Goal: Transaction & Acquisition: Purchase product/service

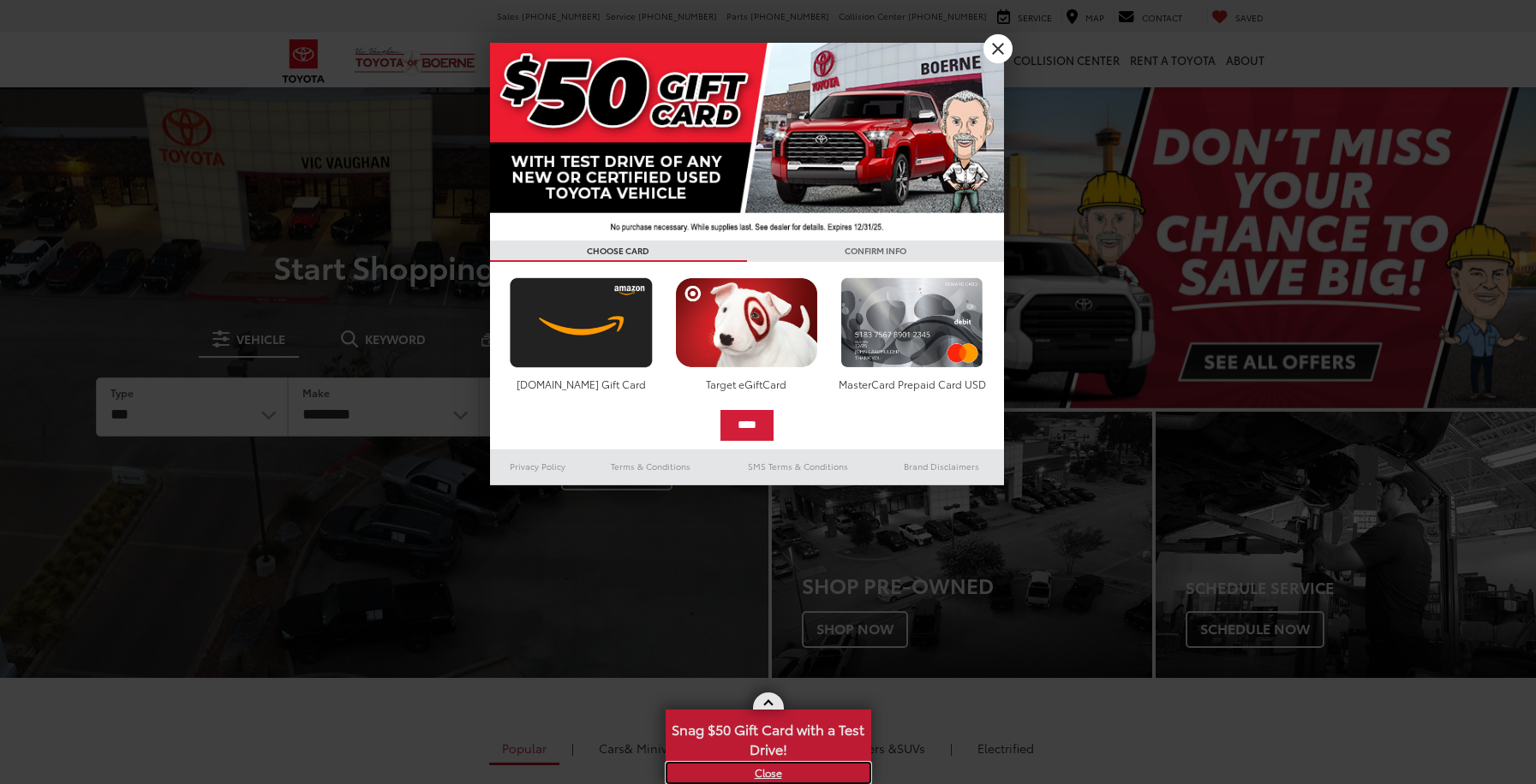
click at [771, 777] on link "X" at bounding box center [768, 774] width 203 height 19
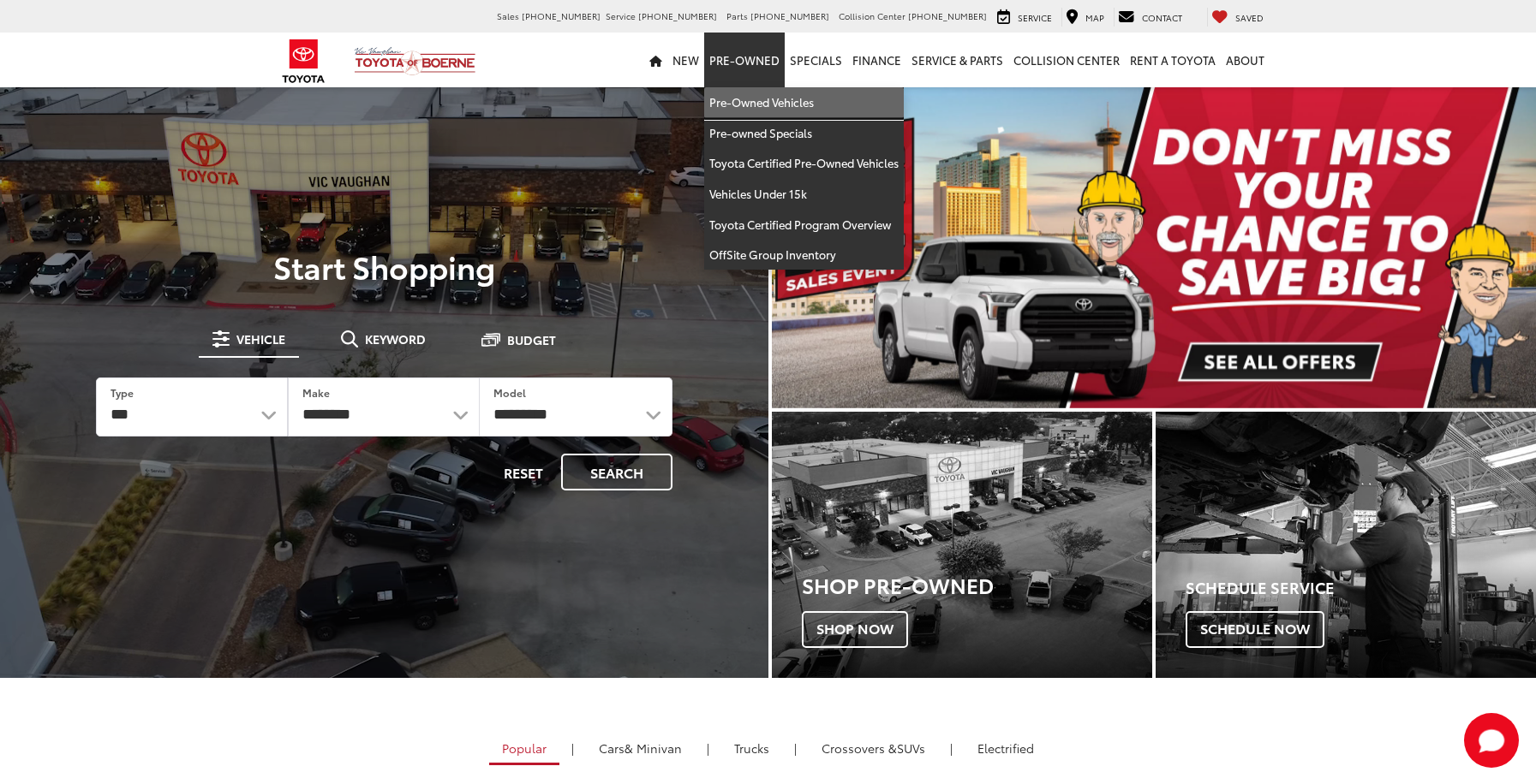
click at [704, 87] on link "Pre-Owned Vehicles" at bounding box center [804, 103] width 200 height 31
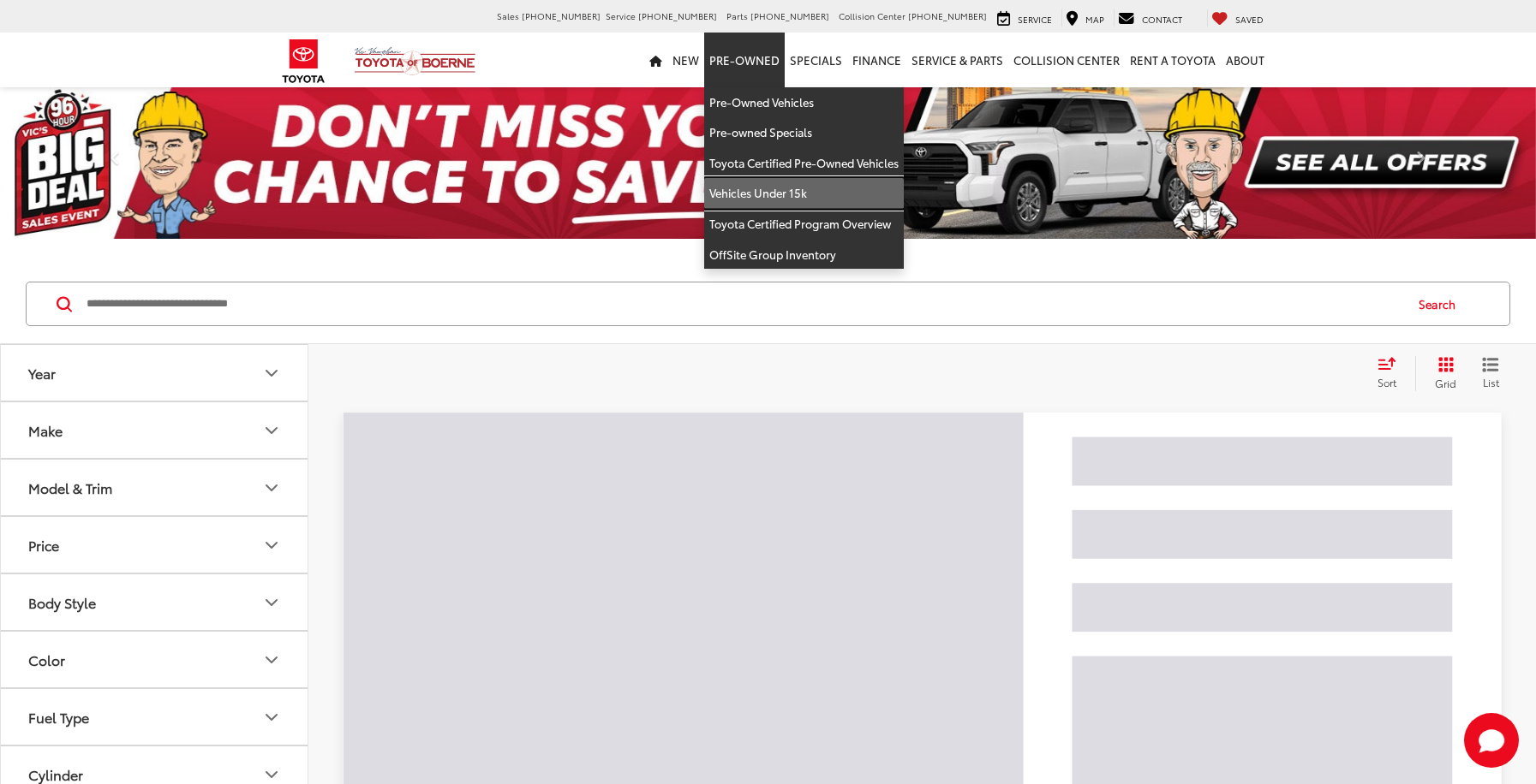
click at [704, 178] on link "Vehicles Under 15k" at bounding box center [804, 194] width 200 height 31
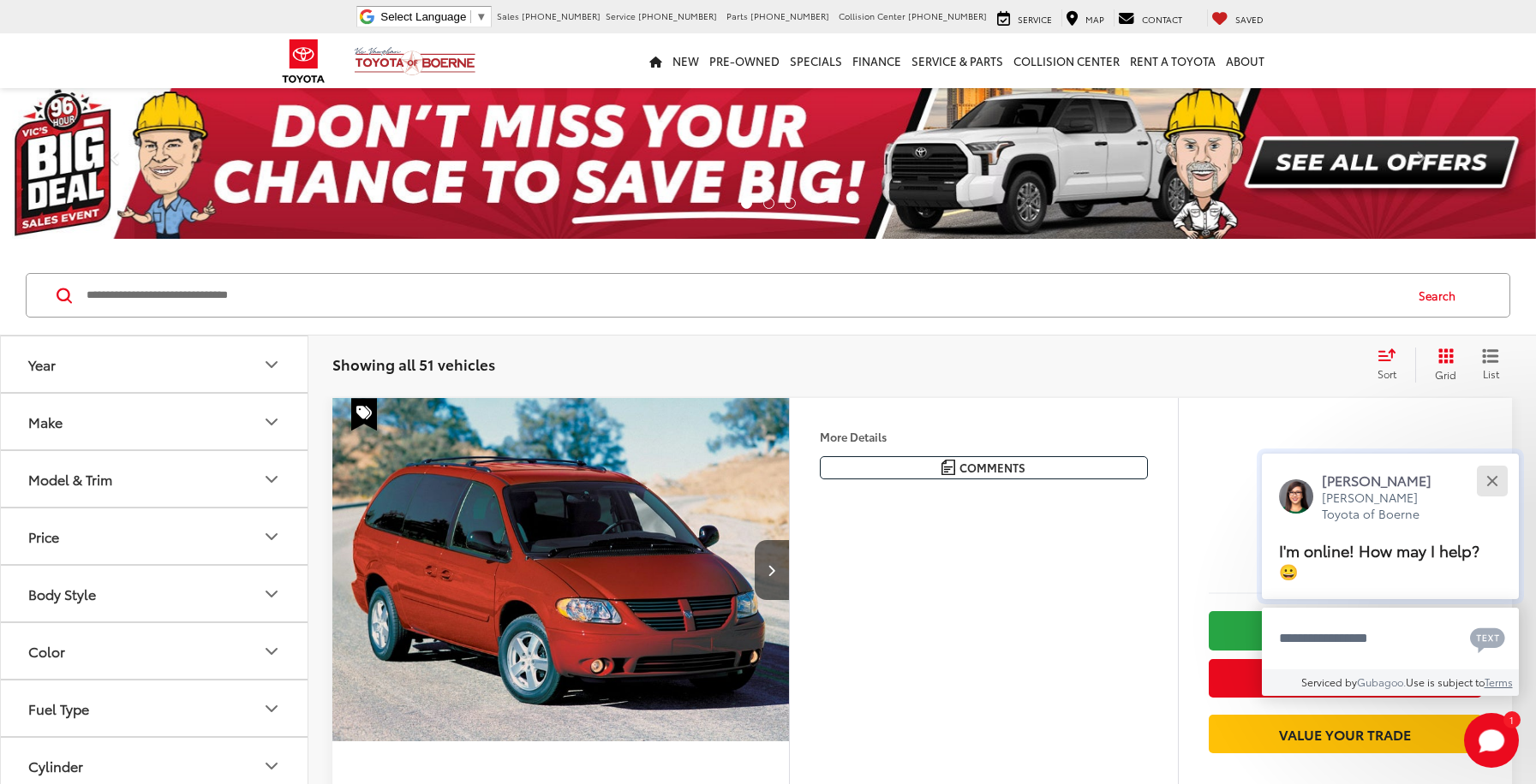
scroll to position [343, 0]
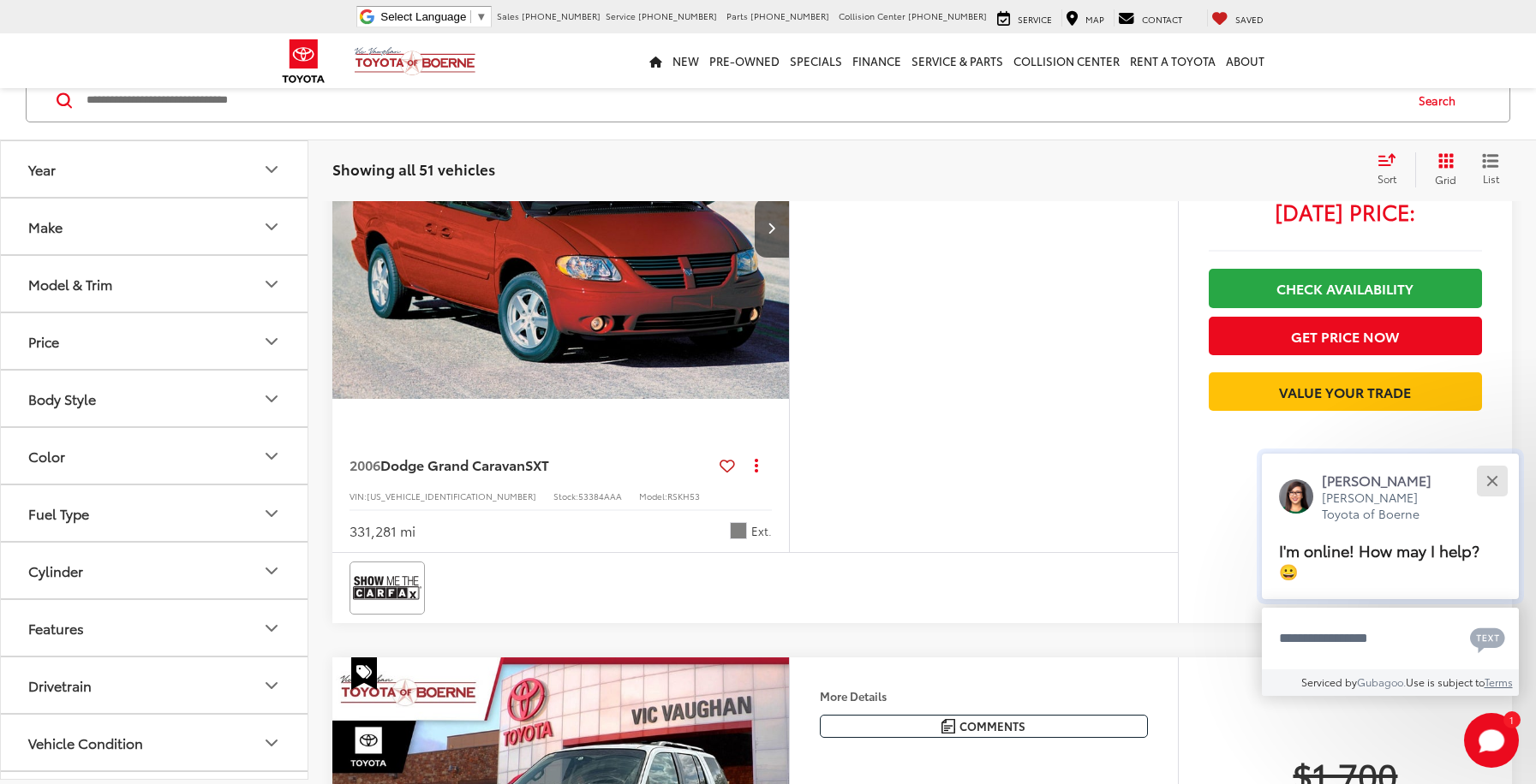
click at [1502, 485] on button "Close" at bounding box center [1492, 481] width 37 height 37
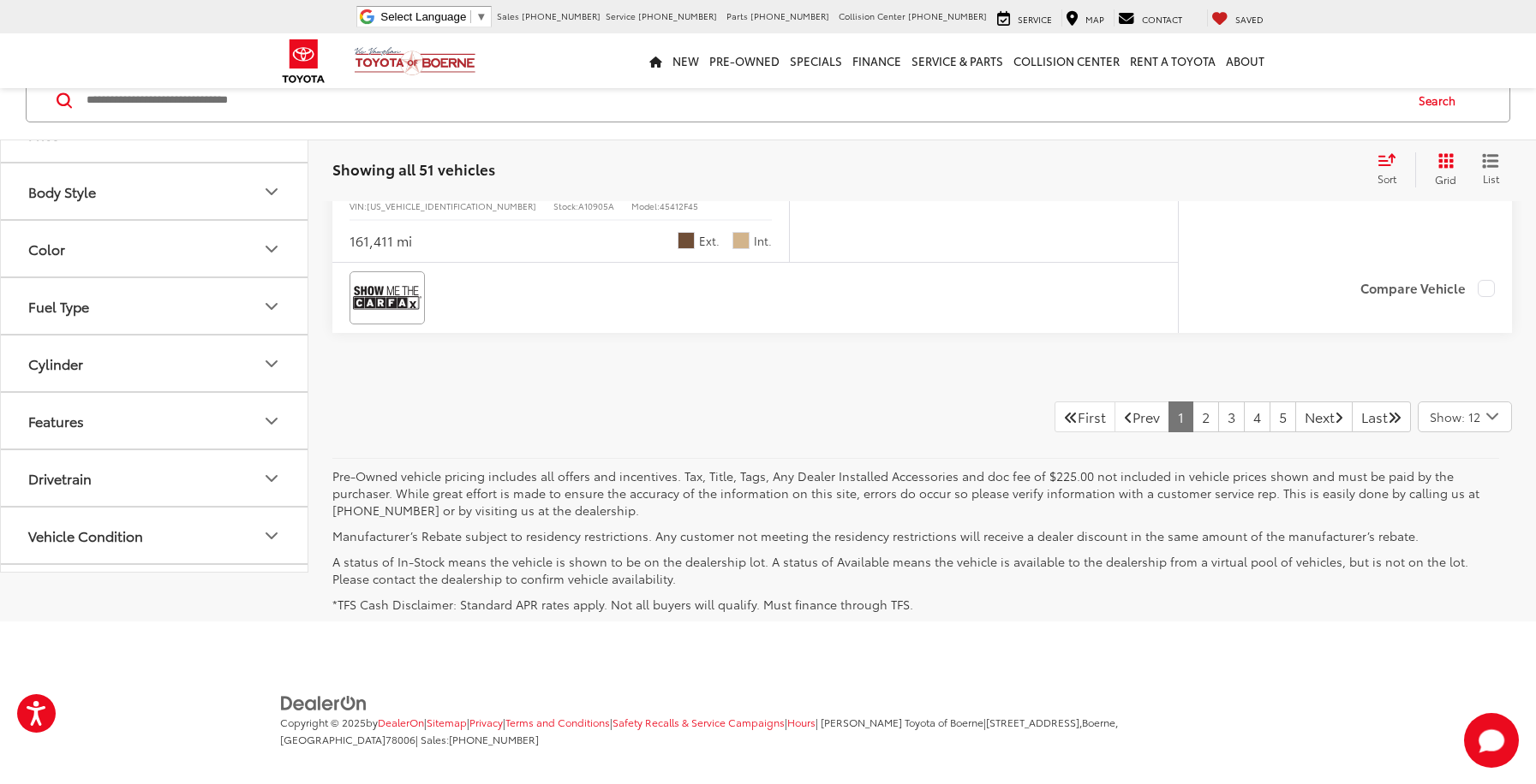
scroll to position [7557, 0]
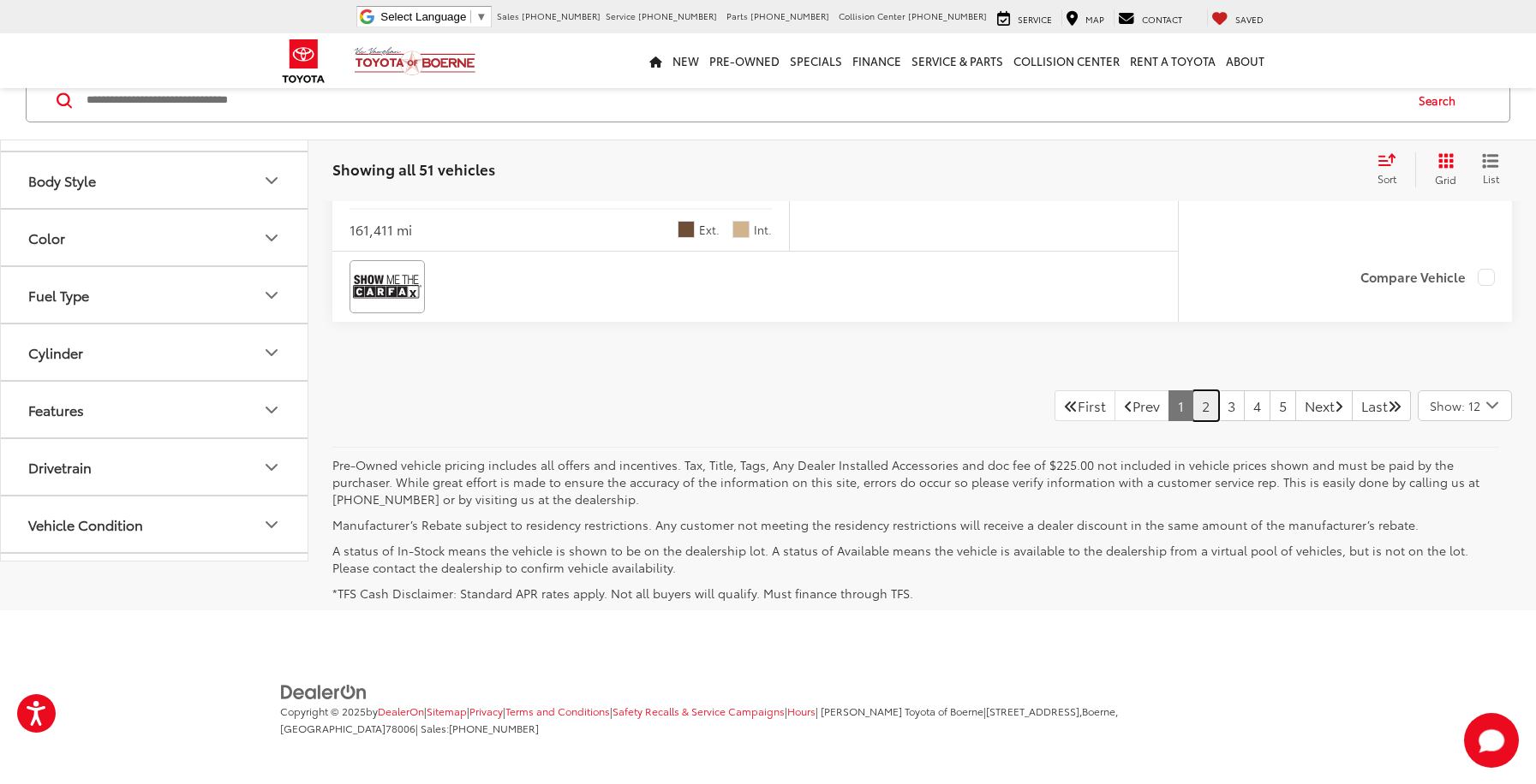
click at [1193, 390] on link "2" at bounding box center [1206, 406] width 27 height 31
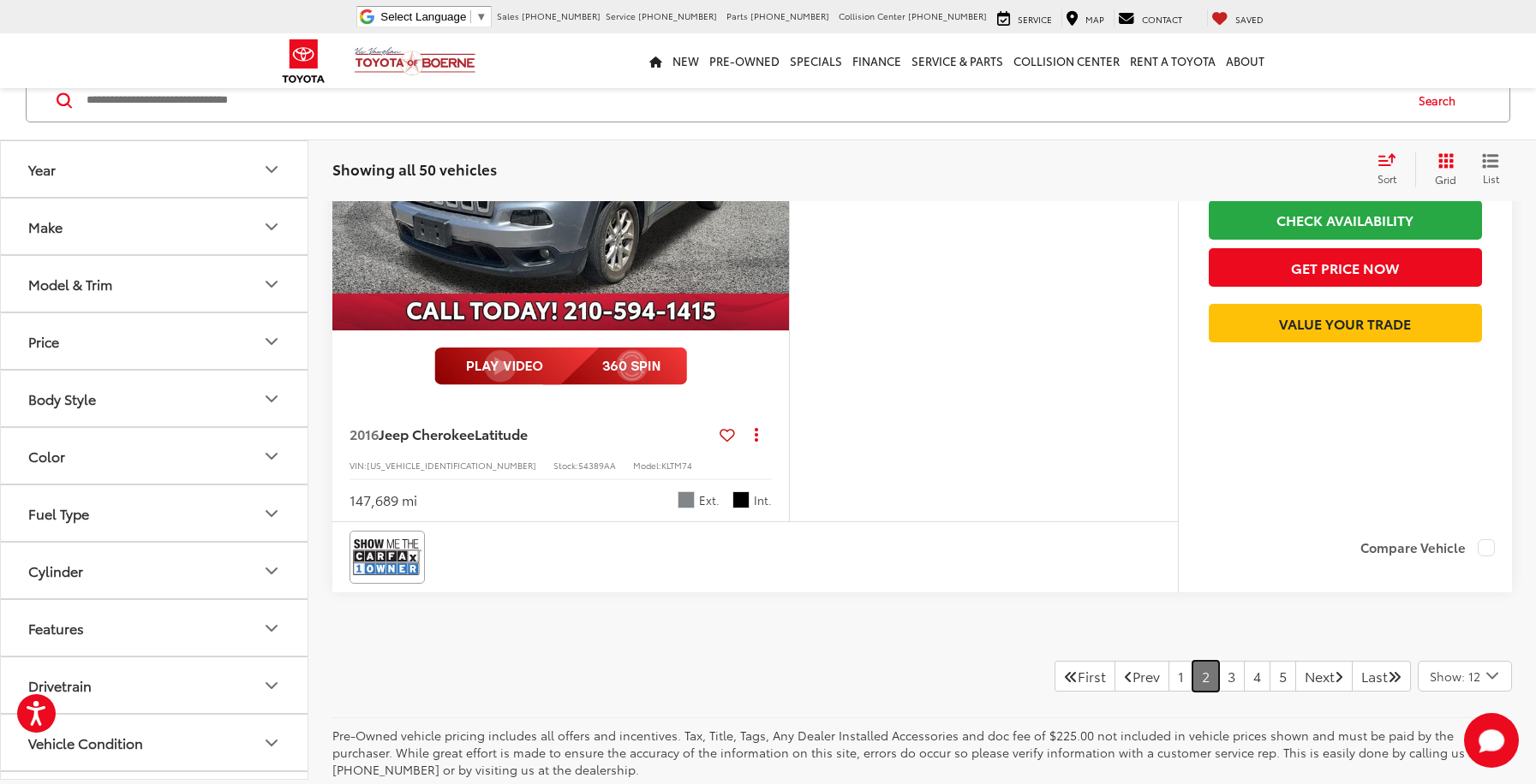
scroll to position [7669, 0]
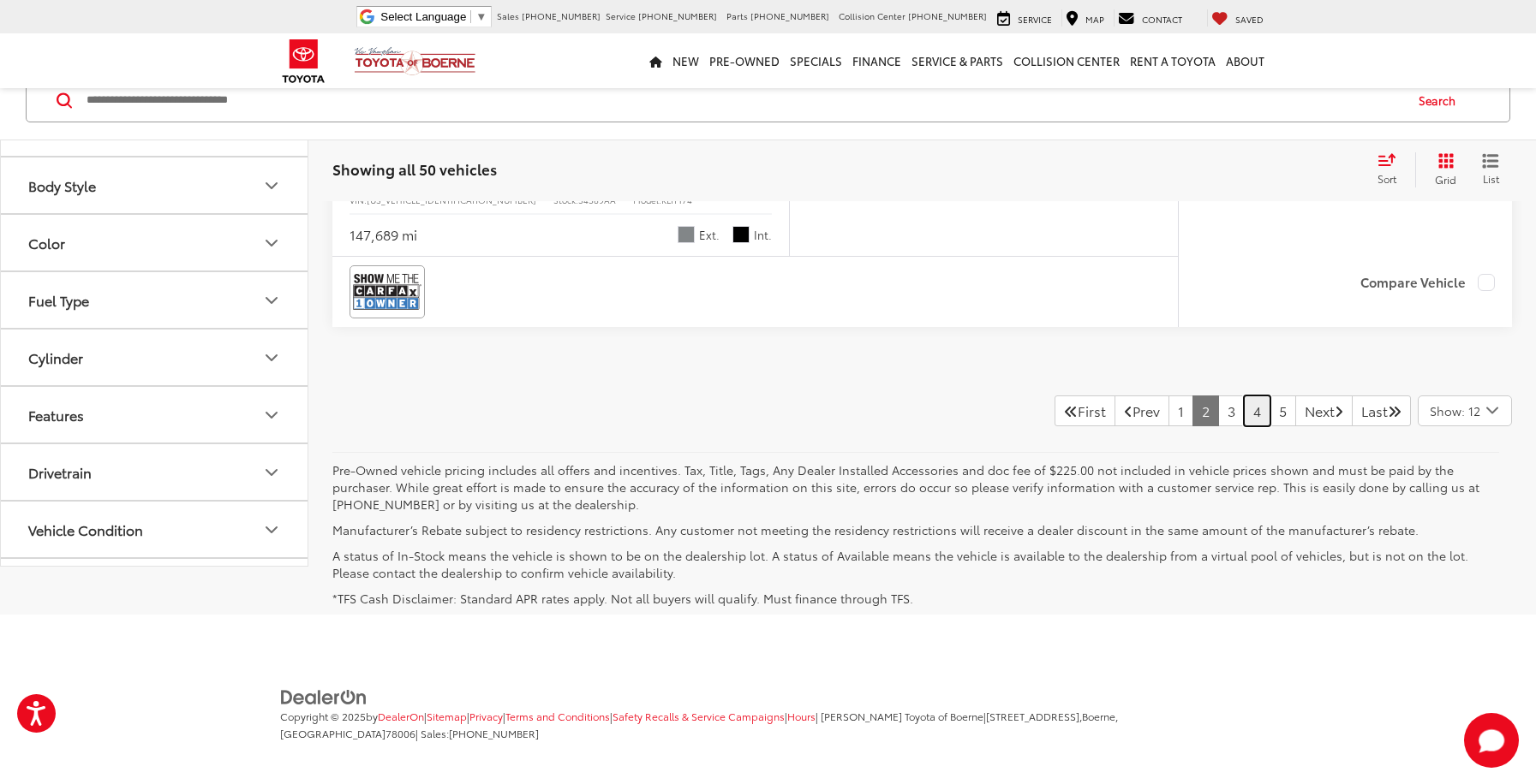
click at [1244, 395] on link "4" at bounding box center [1257, 411] width 27 height 31
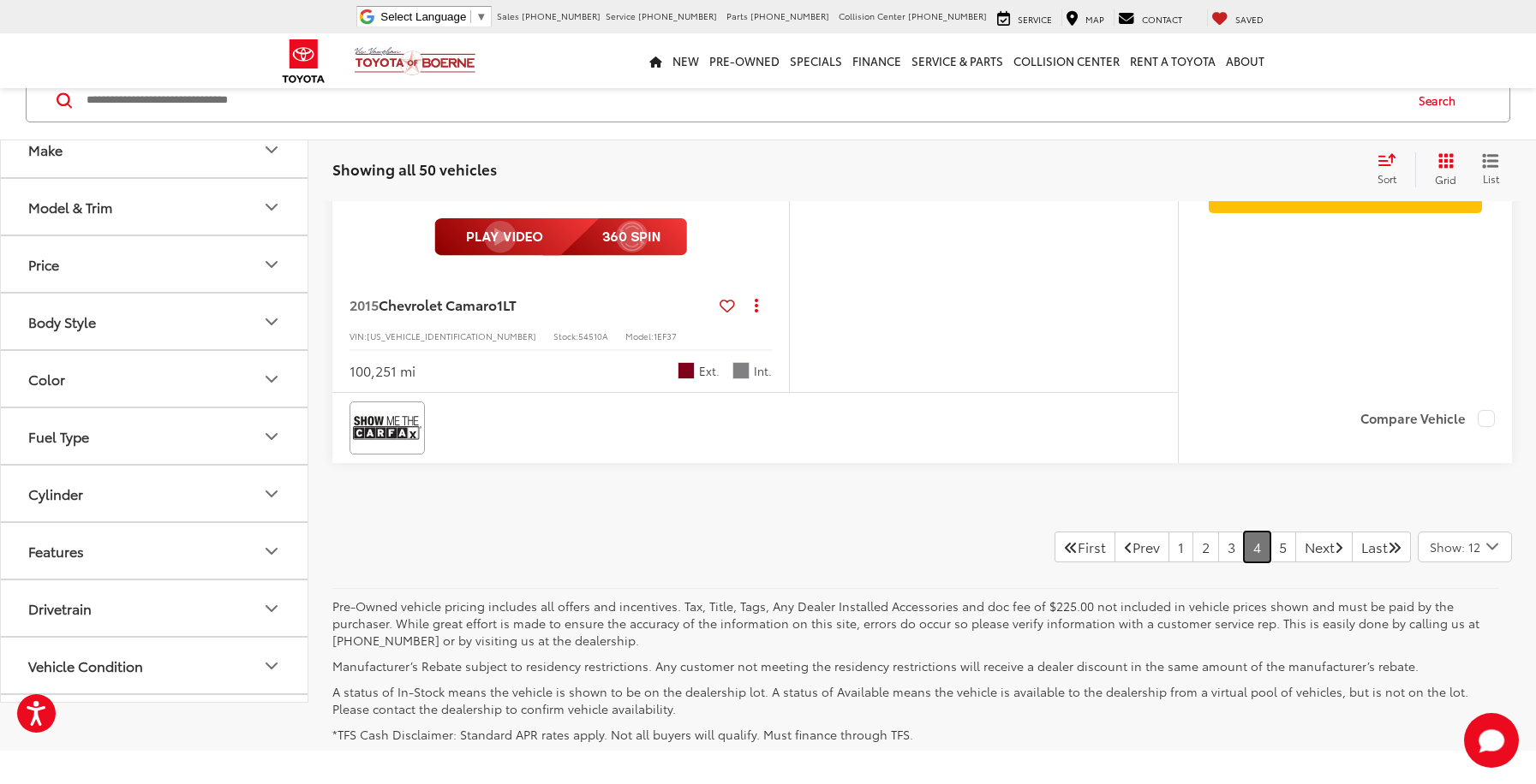
scroll to position [7535, 0]
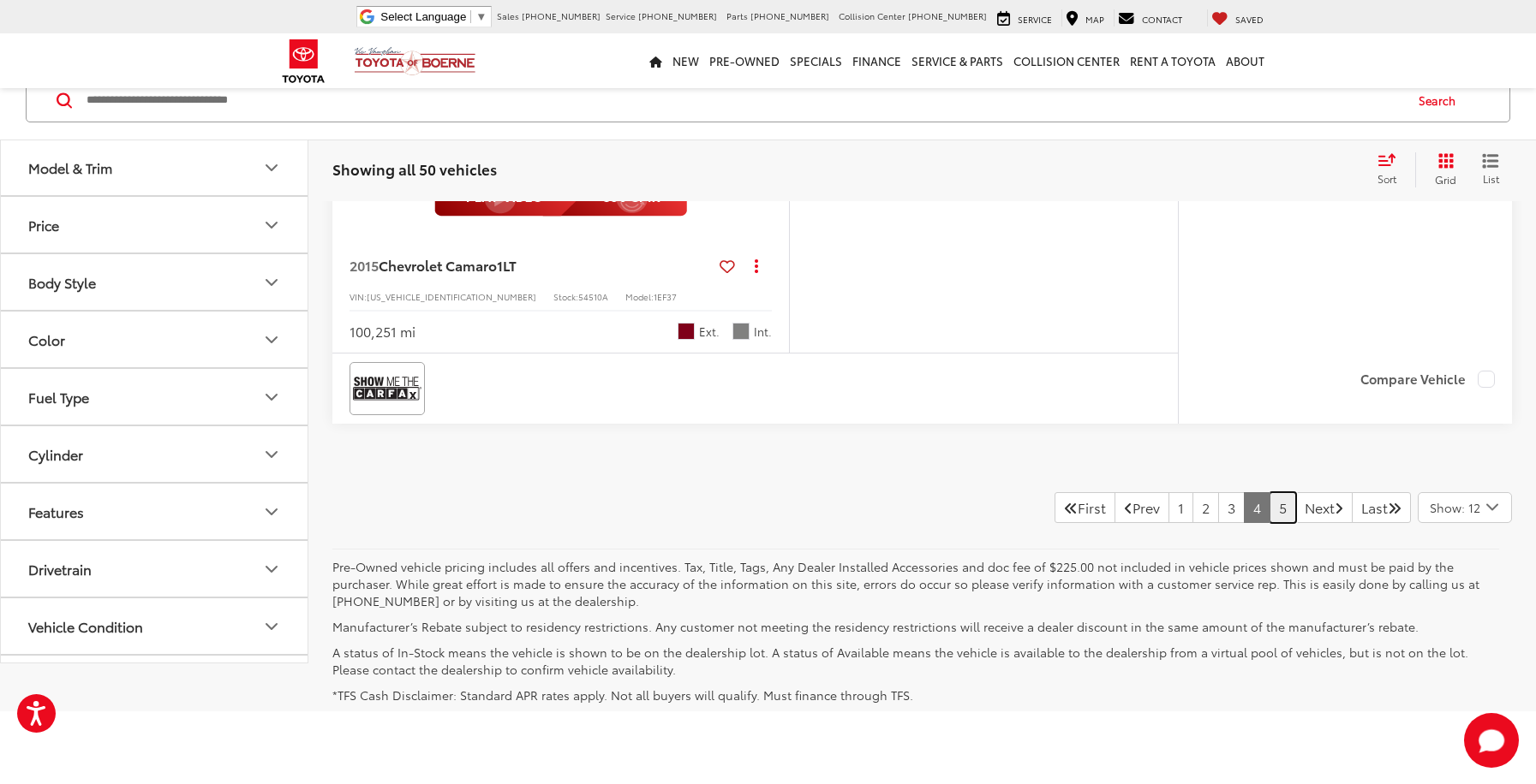
click at [1270, 493] on link "5" at bounding box center [1283, 508] width 27 height 31
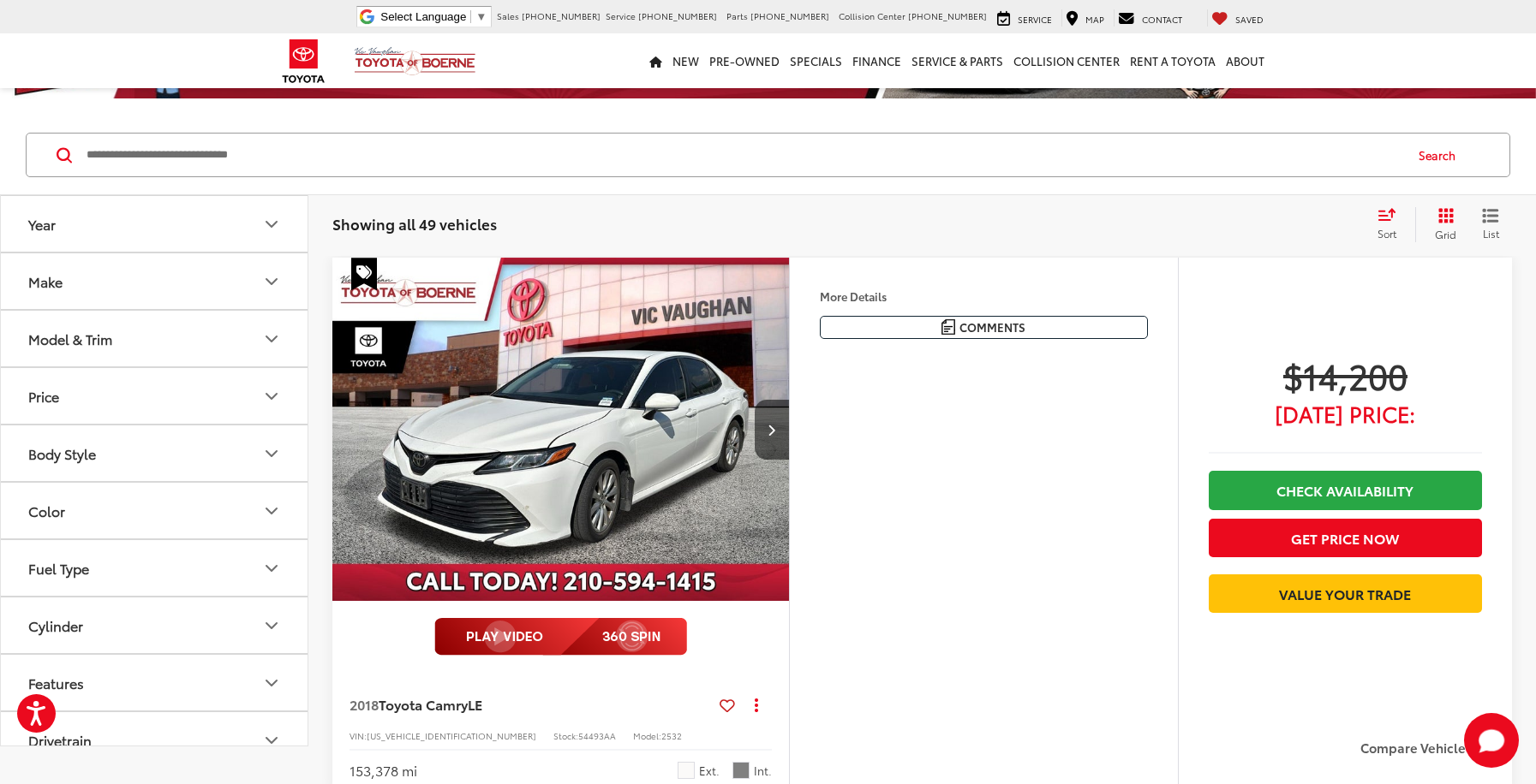
scroll to position [171, 0]
